Goal: Information Seeking & Learning: Check status

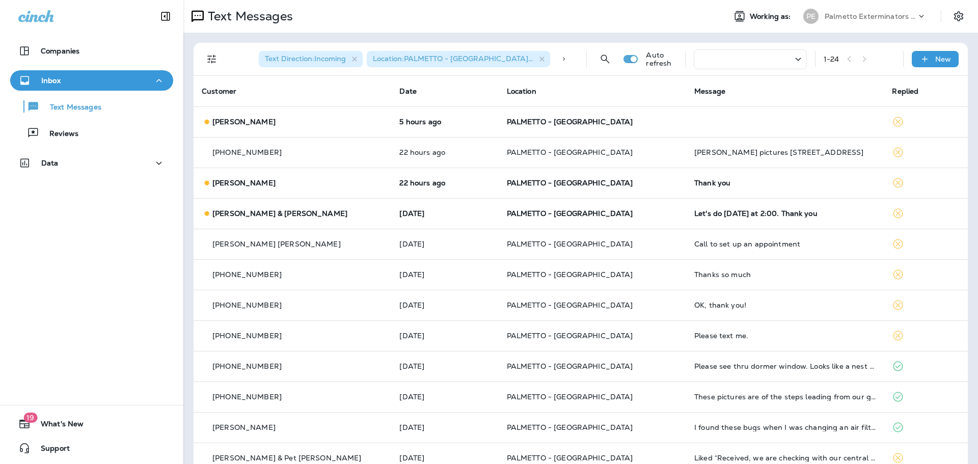
click at [360, 134] on td "[PERSON_NAME]" at bounding box center [293, 122] width 198 height 31
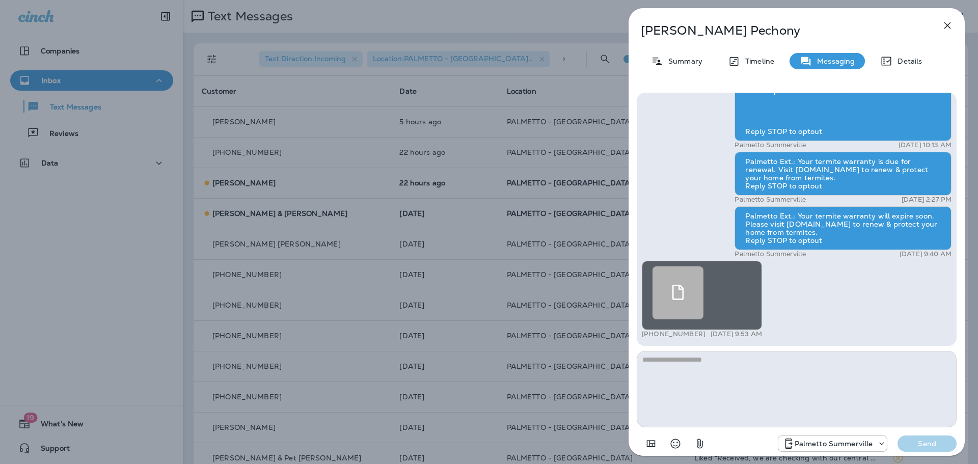
click at [379, 210] on div "[PERSON_NAME] Summary Timeline Messaging Details Palmetto Ext.: Protect your ho…" at bounding box center [489, 232] width 978 height 464
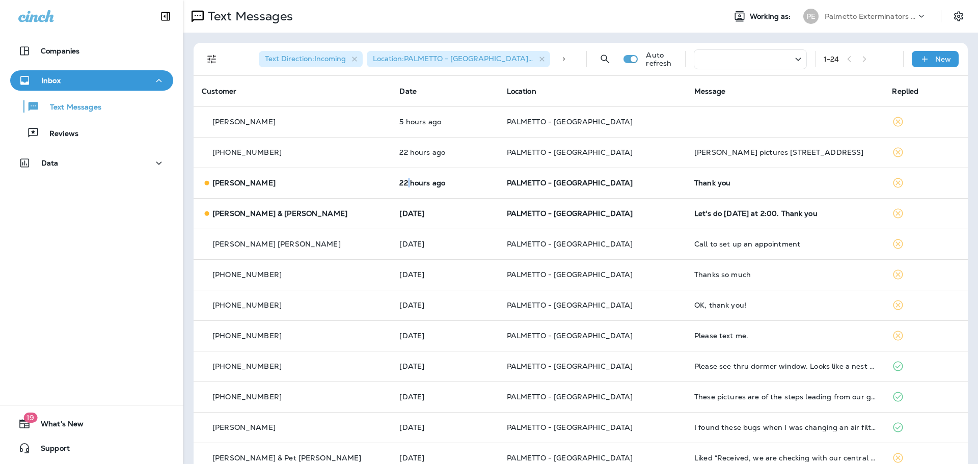
click at [400, 183] on p "22 hours ago" at bounding box center [445, 183] width 91 height 8
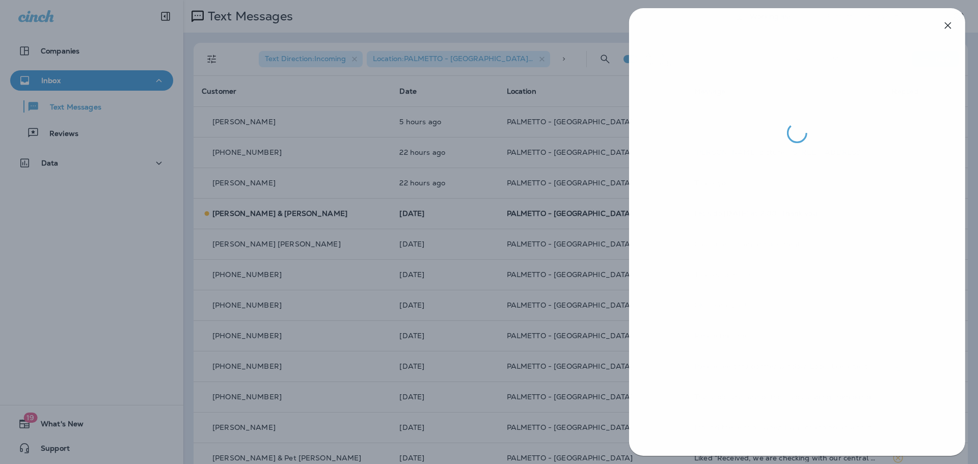
click at [373, 209] on div at bounding box center [490, 232] width 978 height 464
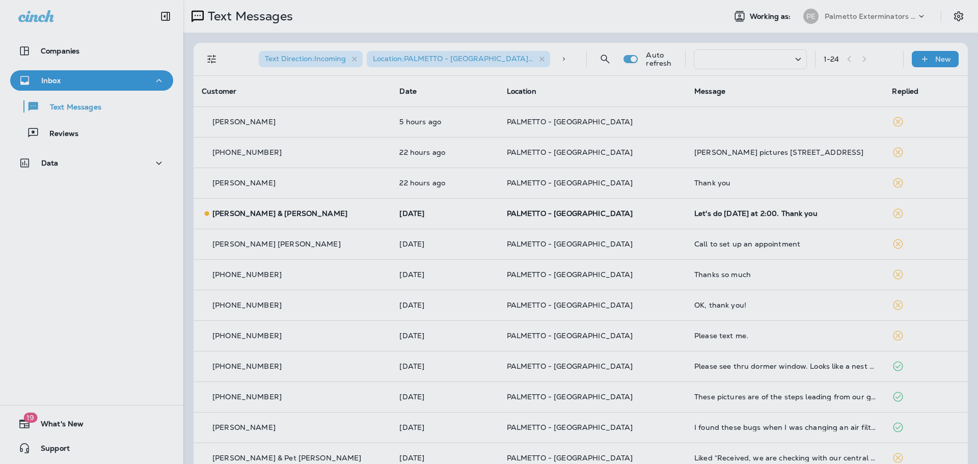
click at [369, 215] on div at bounding box center [543, 232] width 978 height 464
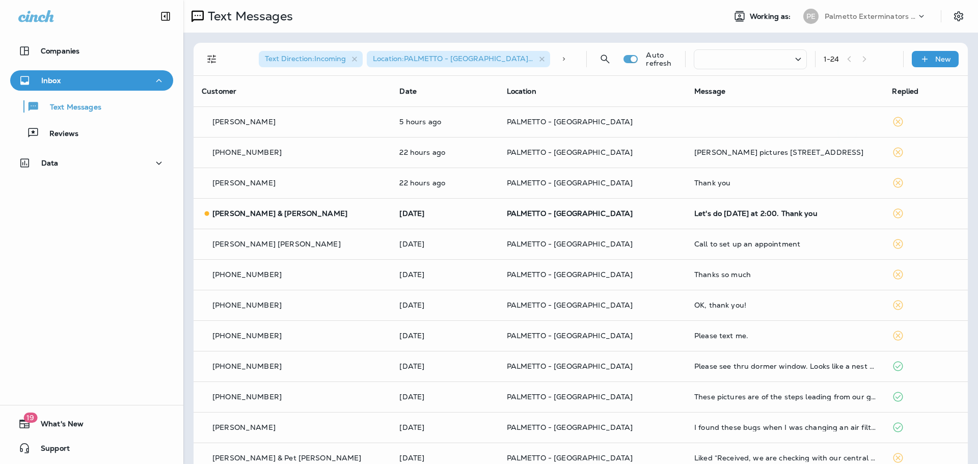
click at [369, 215] on div at bounding box center [489, 232] width 978 height 464
click at [391, 215] on td "[DATE]" at bounding box center [444, 213] width 107 height 31
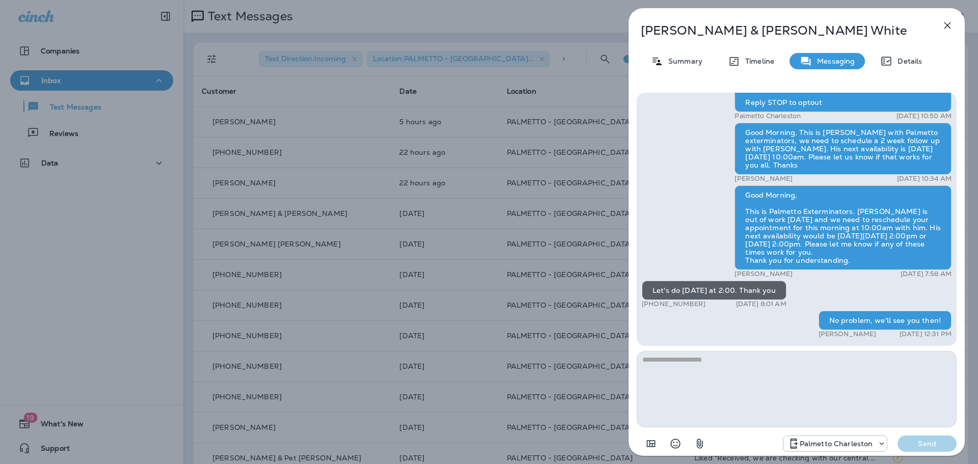
click at [369, 215] on div "[PERSON_NAME] & [PERSON_NAME] Summary Timeline Messaging Details Palmetto Ext.:…" at bounding box center [489, 232] width 978 height 464
